Goal: Task Accomplishment & Management: Use online tool/utility

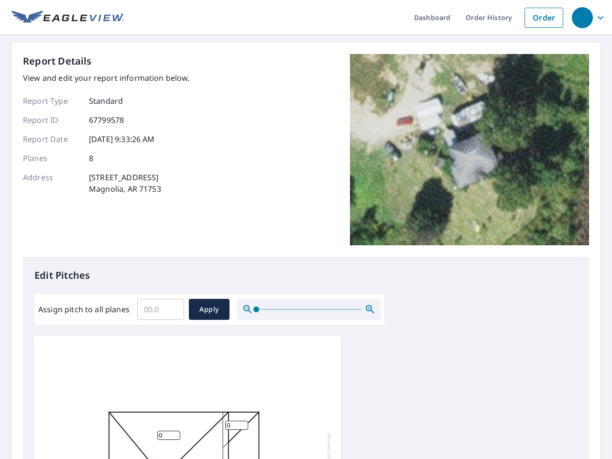
click at [306, 230] on div "Report Details View and edit your report information below. Report Type Standar…" at bounding box center [306, 155] width 566 height 203
click at [582, 17] on div "button" at bounding box center [582, 17] width 21 height 21
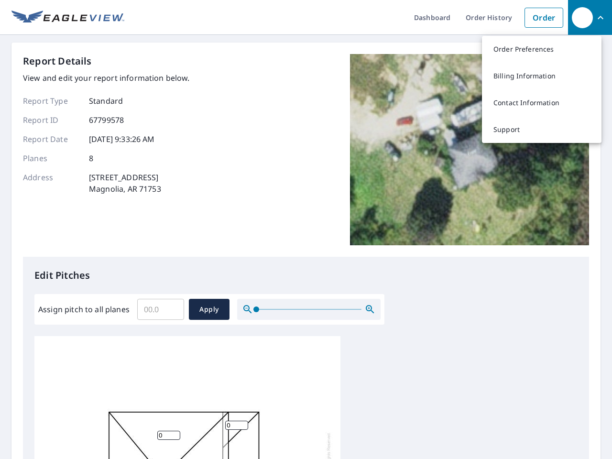
click at [161, 309] on input "Assign pitch to all planes" at bounding box center [160, 309] width 47 height 27
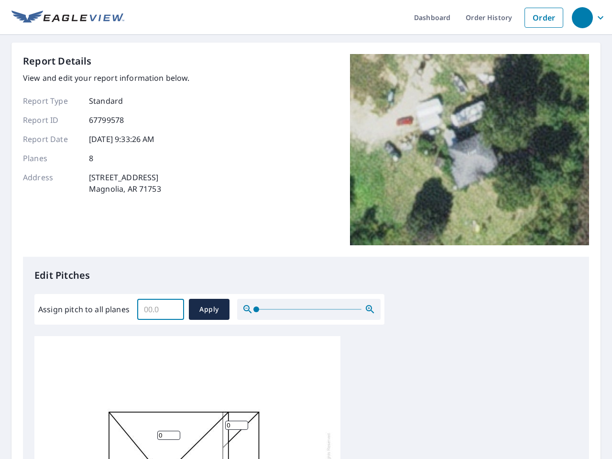
click at [209, 309] on span "Apply" at bounding box center [209, 310] width 25 height 12
click at [370, 309] on icon "button" at bounding box center [369, 309] width 11 height 11
